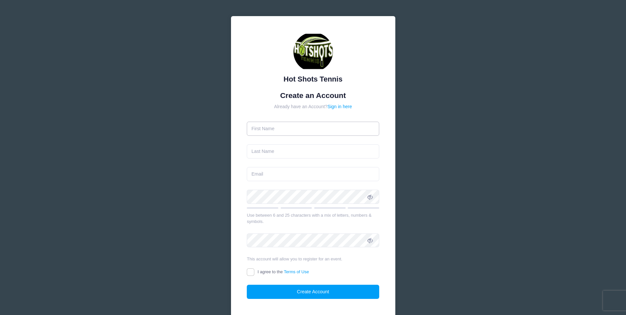
click at [330, 131] on input "text" at bounding box center [313, 129] width 132 height 14
type input "[PERSON_NAME]"
type input "Cotton"
type input "[EMAIL_ADDRESS][PERSON_NAME][DOMAIN_NAME]"
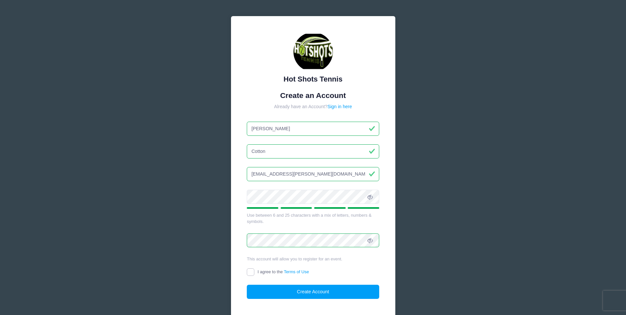
click at [250, 274] on input "I agree to the Terms of Use" at bounding box center [251, 272] width 8 height 8
checkbox input "true"
click at [307, 291] on button "Create Account" at bounding box center [313, 292] width 132 height 14
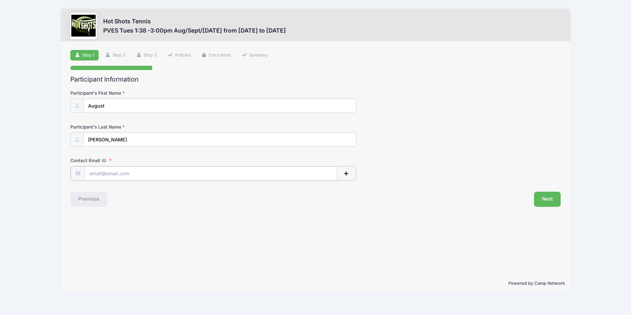
click at [174, 171] on input "Contact Email" at bounding box center [211, 173] width 252 height 14
type input "[EMAIL_ADDRESS][PERSON_NAME][DOMAIN_NAME]"
click at [551, 199] on button "Next" at bounding box center [547, 198] width 27 height 15
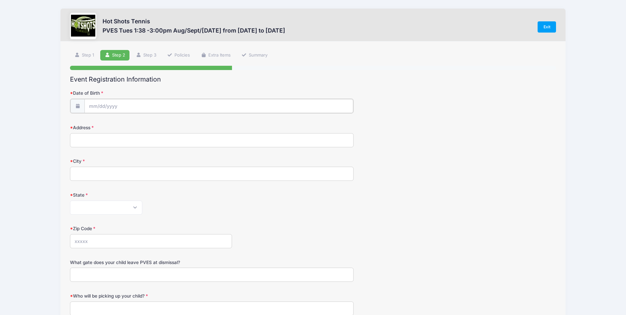
click at [139, 107] on input "Date of Birth" at bounding box center [218, 106] width 269 height 14
click at [119, 126] on select "January February March April May June July August September October November De…" at bounding box center [118, 123] width 29 height 9
select select "3"
click at [104, 119] on select "January February March April May June July August September October November De…" at bounding box center [118, 123] width 29 height 9
click at [120, 161] on span "8" at bounding box center [119, 160] width 12 height 12
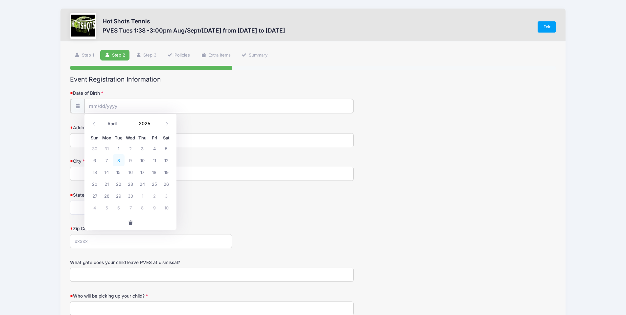
type input "[DATE]"
click at [118, 107] on input "[DATE]" at bounding box center [218, 106] width 269 height 14
click at [154, 125] on span at bounding box center [154, 125] width 5 height 5
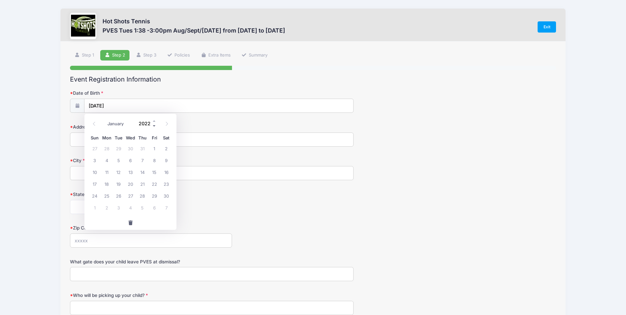
click at [154, 125] on span at bounding box center [154, 125] width 5 height 5
type input "2019"
click at [104, 161] on span "8" at bounding box center [107, 160] width 12 height 12
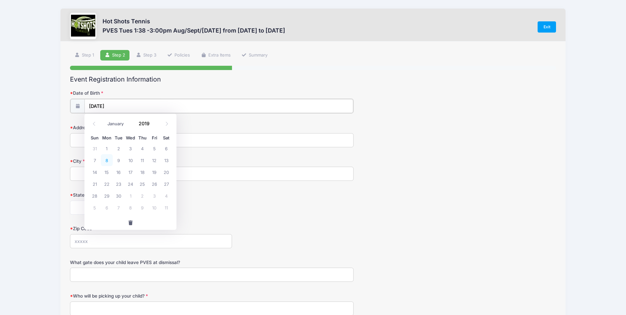
type input "[DATE]"
click at [114, 139] on input "Address" at bounding box center [212, 139] width 284 height 14
type input "[STREET_ADDRESS]"
type input "[GEOGRAPHIC_DATA]"
select select "CA"
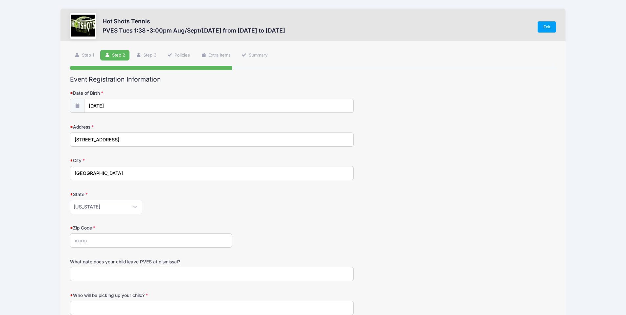
type input "90094"
type input "[STREET_ADDRESS]"
click at [191, 215] on form "Date of Birth [DATE] Address [STREET_ADDRESS] City [GEOGRAPHIC_DATA] State [US_…" at bounding box center [313, 268] width 486 height 357
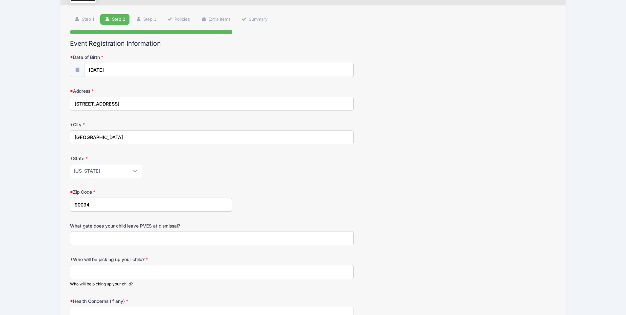
scroll to position [123, 0]
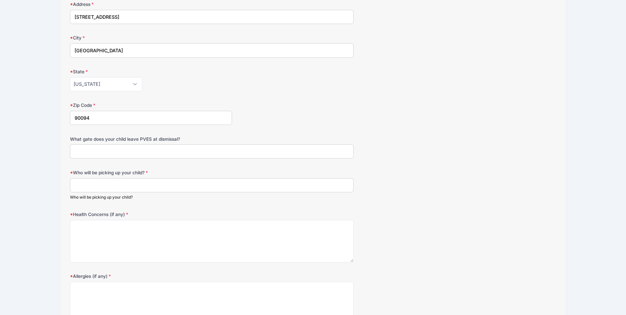
click at [126, 186] on input "Who will be picking up your child?" at bounding box center [212, 185] width 284 height 14
type input "A"
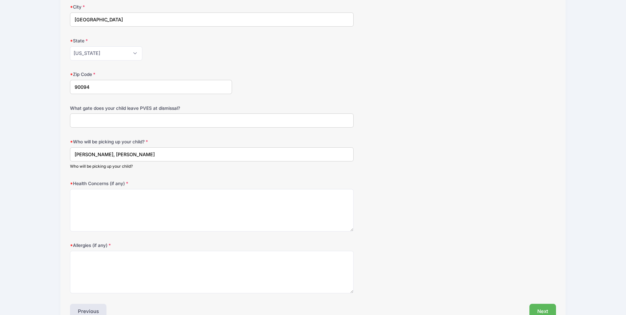
scroll to position [171, 0]
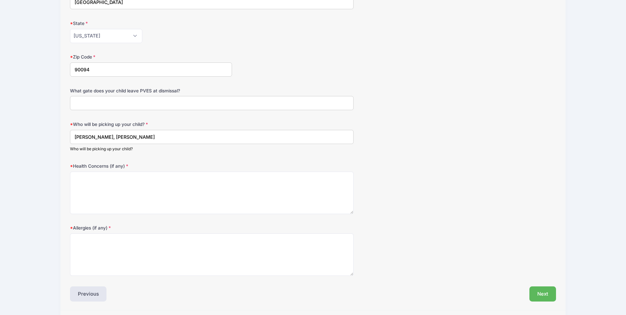
type input "[PERSON_NAME], [PERSON_NAME]"
click at [267, 189] on textarea "Health Concerns (if any)" at bounding box center [212, 193] width 284 height 42
type textarea "None"
click at [127, 261] on textarea "Allergies (if any)" at bounding box center [212, 254] width 284 height 42
type textarea "None"
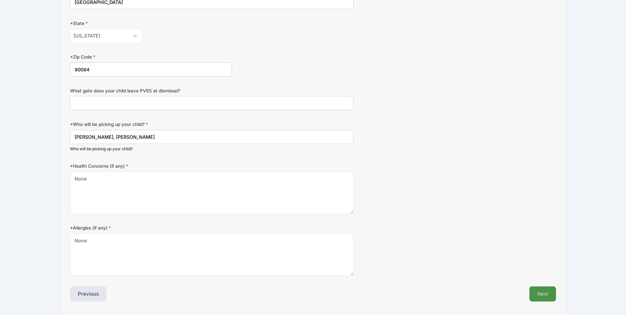
click at [544, 298] on button "Next" at bounding box center [543, 293] width 27 height 15
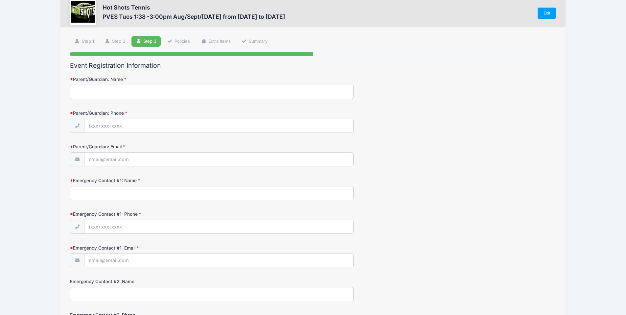
scroll to position [0, 0]
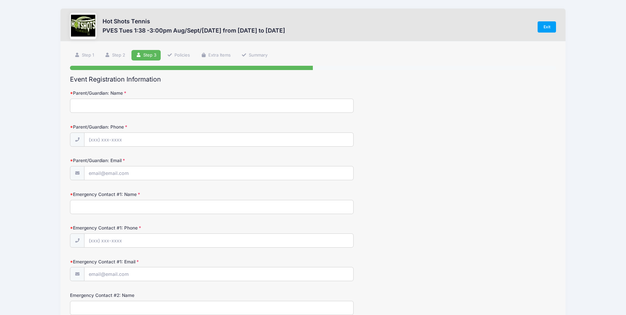
click at [114, 104] on input "Parent/Guardian: Name" at bounding box center [212, 106] width 284 height 14
type input "[PERSON_NAME]"
type input "[PHONE_NUMBER]"
type input "[EMAIL_ADDRESS][PERSON_NAME][DOMAIN_NAME]"
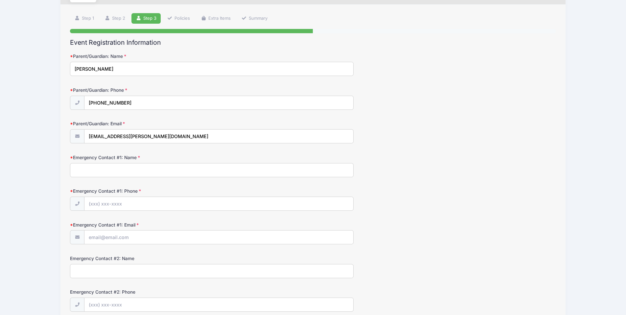
scroll to position [44, 0]
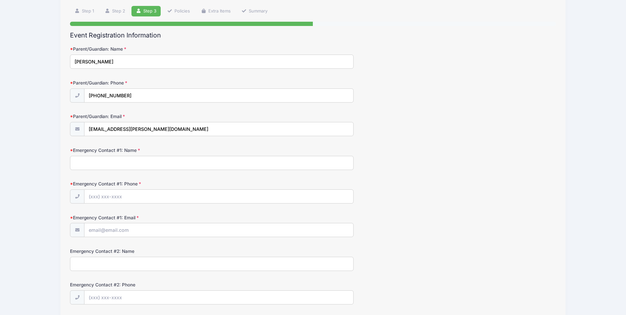
click at [150, 161] on input "Emergency Contact #1: Name" at bounding box center [212, 163] width 284 height 14
type input "[PERSON_NAME]"
type input "[PHONE_NUMBER]"
type input "[EMAIL_ADDRESS][PERSON_NAME][DOMAIN_NAME]"
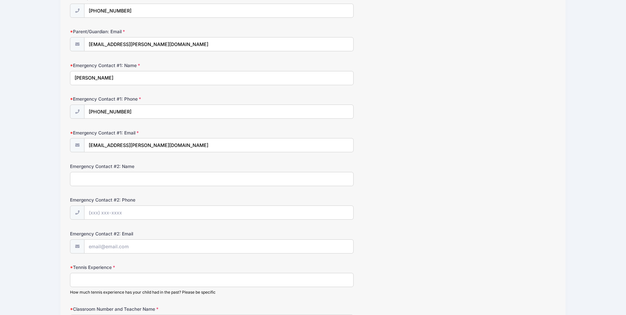
scroll to position [156, 0]
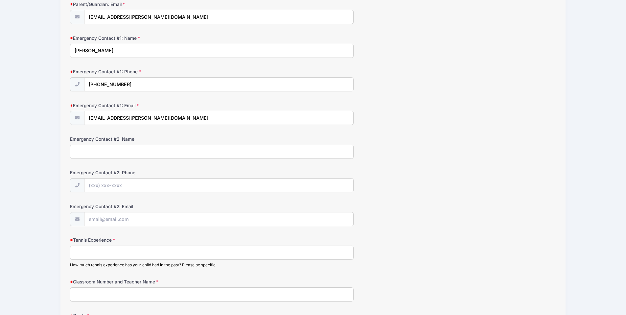
click at [138, 148] on input "Emergency Contact #2: Name" at bounding box center [212, 152] width 284 height 14
type input "[PERSON_NAME]"
type input "[PHONE_NUMBER]"
click at [136, 220] on input "Emergency Contact #2: Email" at bounding box center [218, 219] width 269 height 14
type input "[EMAIL_ADDRESS][DOMAIN_NAME]"
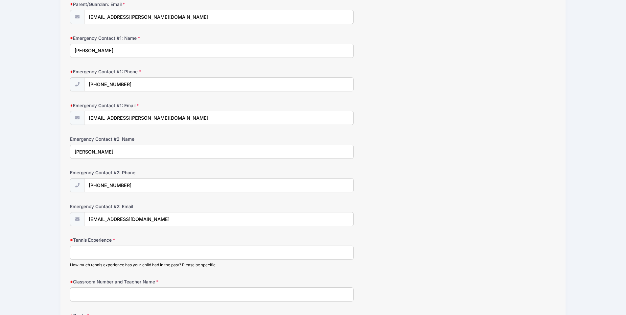
click at [147, 255] on input "Tennis Experience" at bounding box center [212, 253] width 284 height 14
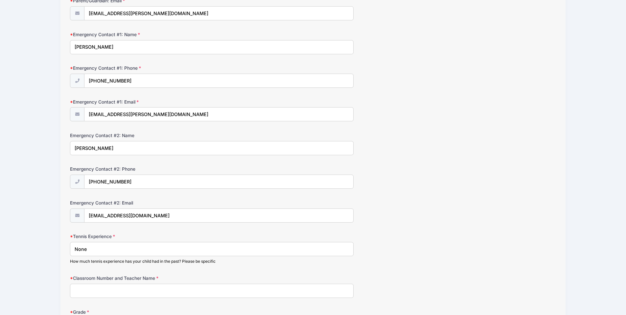
scroll to position [206, 0]
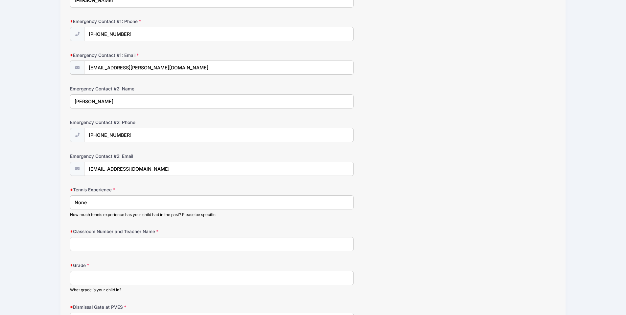
type input "None"
click at [229, 242] on input "Classroom Number and Teacher Name" at bounding box center [212, 244] width 284 height 14
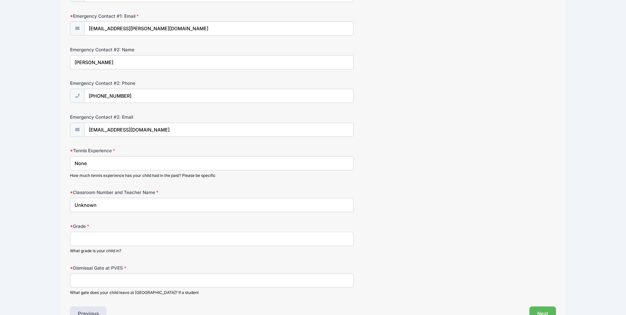
scroll to position [258, 0]
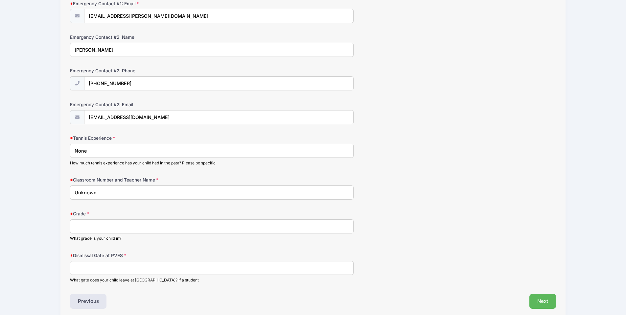
type input "Unknown"
click at [168, 224] on input "Grade" at bounding box center [212, 226] width 284 height 14
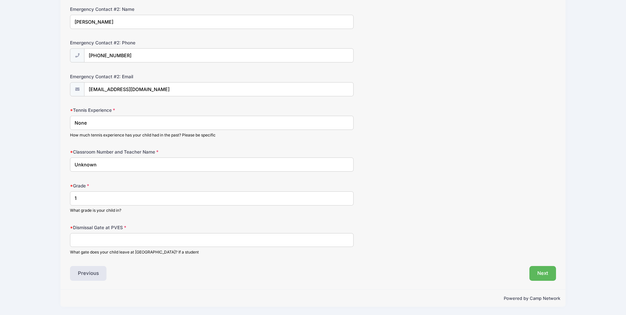
scroll to position [286, 0]
type input "1"
click at [163, 238] on input "Dismissal Gate at PVES" at bounding box center [212, 240] width 284 height 14
type input "f"
type input "Front Gate"
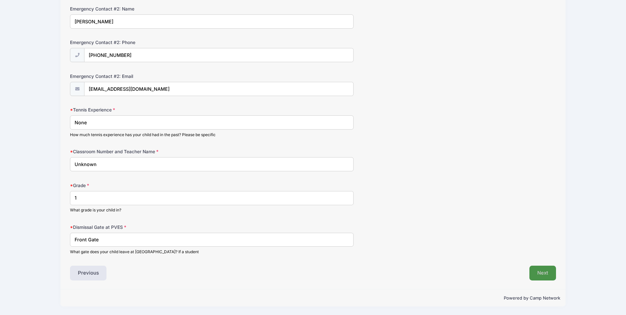
click at [545, 270] on button "Next" at bounding box center [543, 273] width 27 height 15
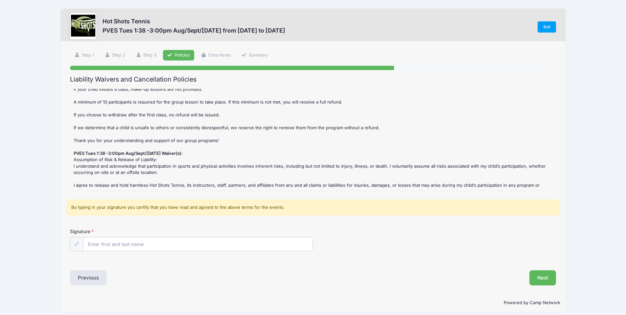
scroll to position [5, 0]
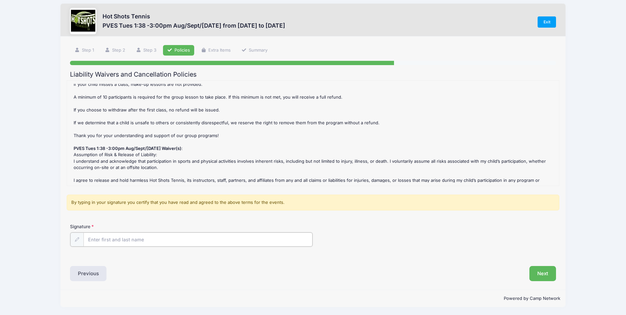
click at [140, 238] on input "Signature" at bounding box center [198, 239] width 229 height 14
type input "[PERSON_NAME]"
click at [543, 275] on button "Next" at bounding box center [543, 272] width 27 height 15
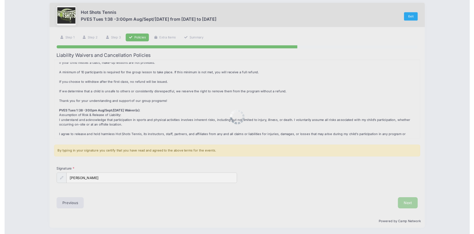
scroll to position [0, 0]
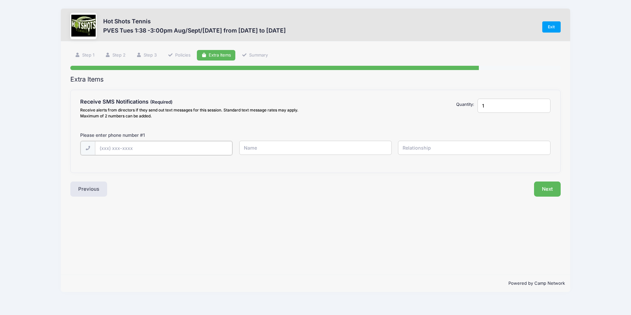
click at [0, 0] on input "text" at bounding box center [0, 0] width 0 height 0
type input "[PHONE_NUMBER]"
click at [0, 0] on input "text" at bounding box center [0, 0] width 0 height 0
type input "[PERSON_NAME]"
type input "Mother"
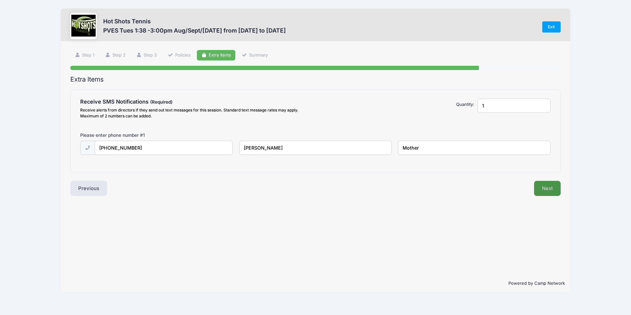
click at [541, 186] on button "Next" at bounding box center [547, 188] width 27 height 15
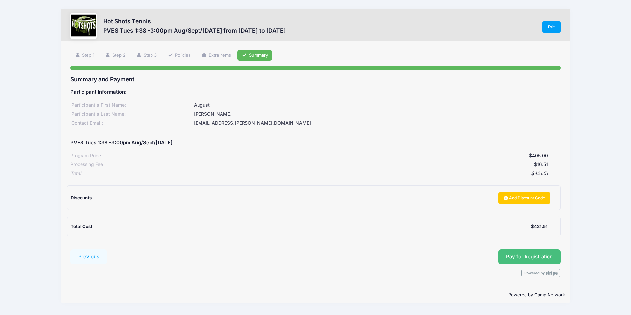
click at [529, 255] on span "Pay for Registration" at bounding box center [529, 257] width 47 height 6
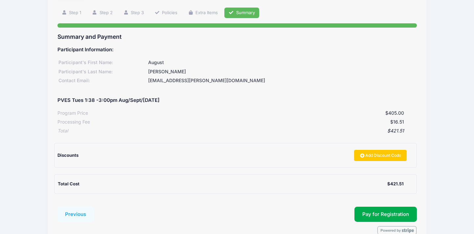
scroll to position [51, 0]
